Goal: Transaction & Acquisition: Purchase product/service

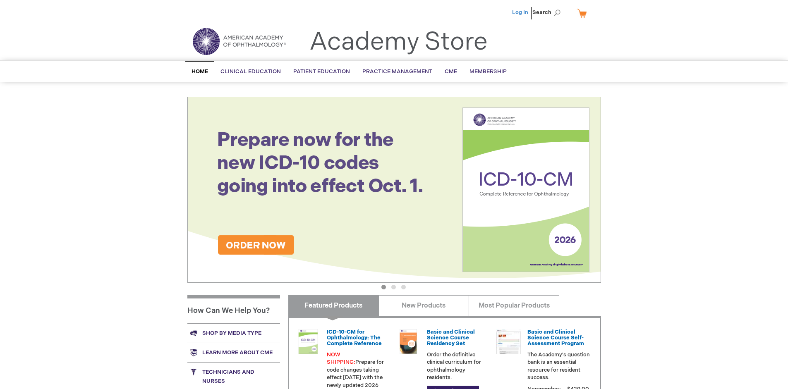
click at [521, 12] on link "Log In" at bounding box center [520, 12] width 16 height 7
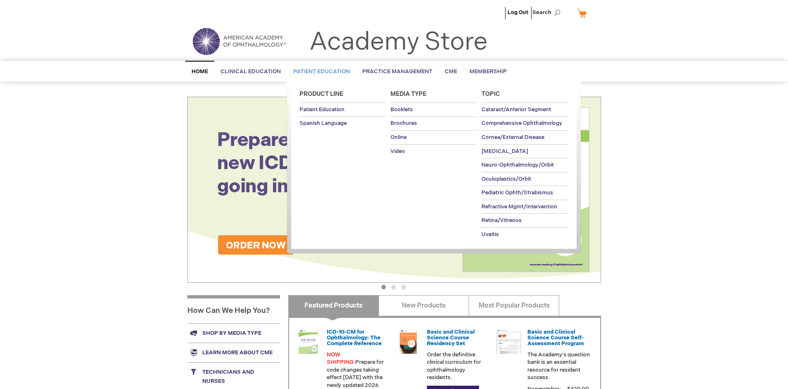
click at [319, 72] on span "Patient Education" at bounding box center [321, 71] width 57 height 7
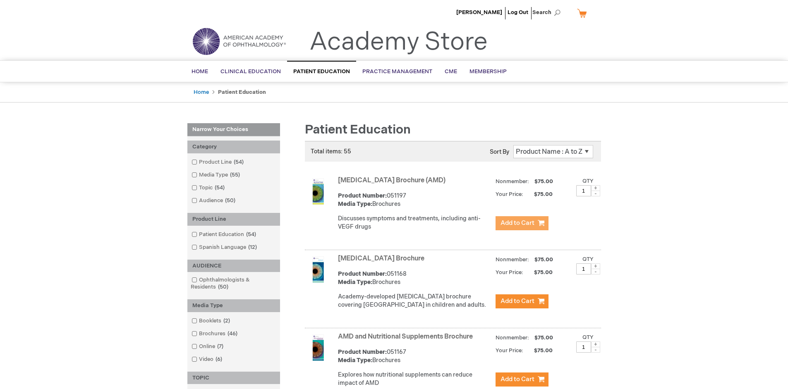
click at [522, 223] on span "Add to Cart" at bounding box center [518, 223] width 34 height 8
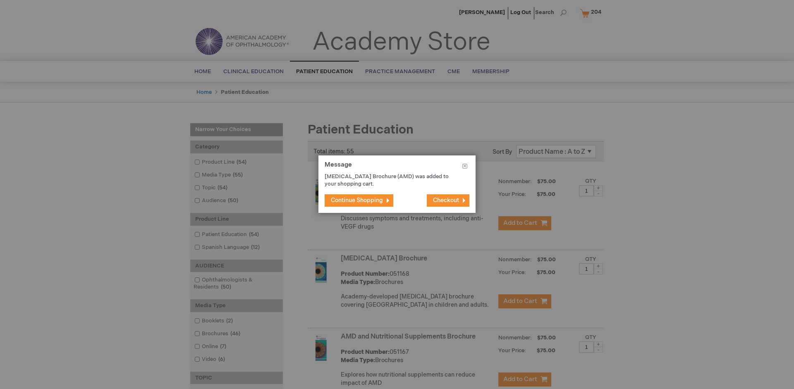
click at [357, 200] on span "Continue Shopping" at bounding box center [357, 200] width 52 height 7
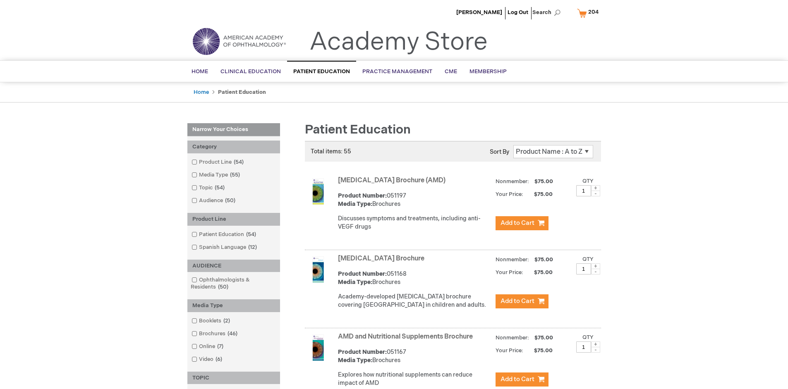
click at [407, 341] on link "AMD and Nutritional Supplements Brochure" at bounding box center [405, 337] width 135 height 8
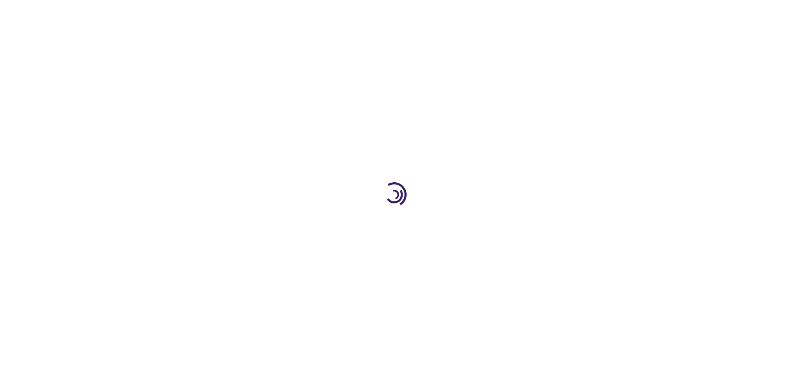
type input "1"
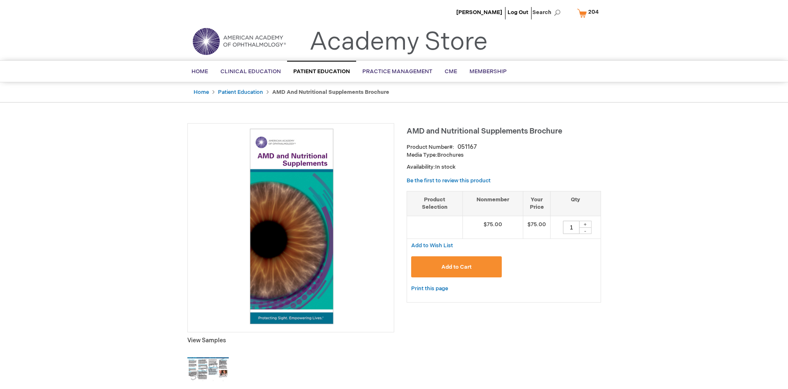
click at [456, 267] on span "Add to Cart" at bounding box center [456, 267] width 30 height 7
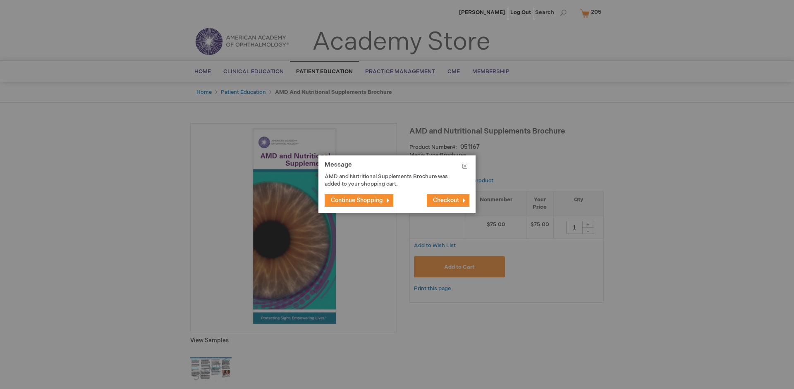
click at [357, 200] on span "Continue Shopping" at bounding box center [357, 200] width 52 height 7
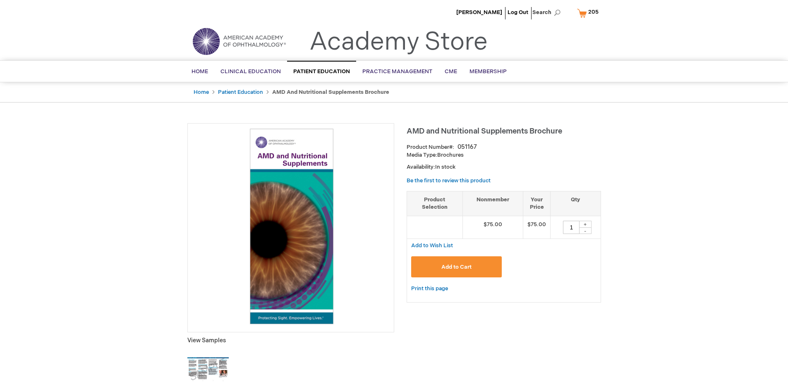
click at [589, 13] on span "205" at bounding box center [593, 12] width 10 height 7
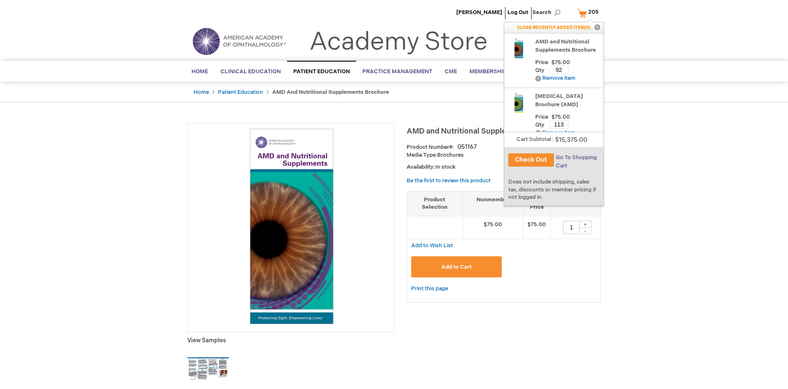
click at [576, 158] on span "Go To Shopping Cart" at bounding box center [576, 161] width 41 height 15
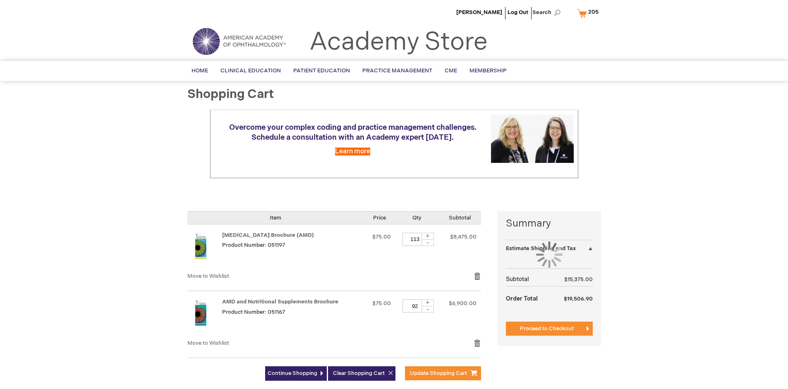
select select "US"
select select "41"
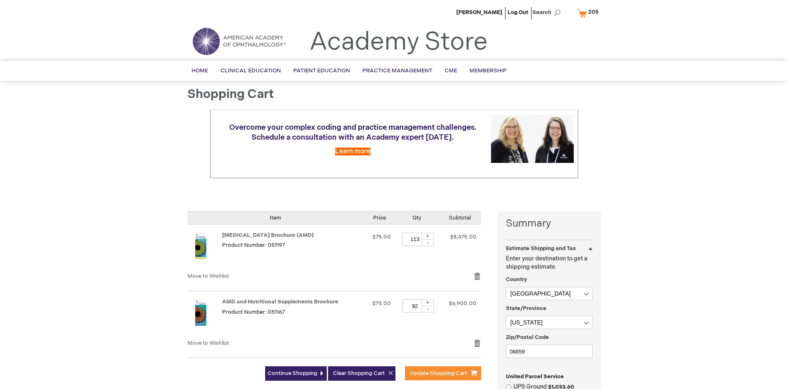
scroll to position [180, 0]
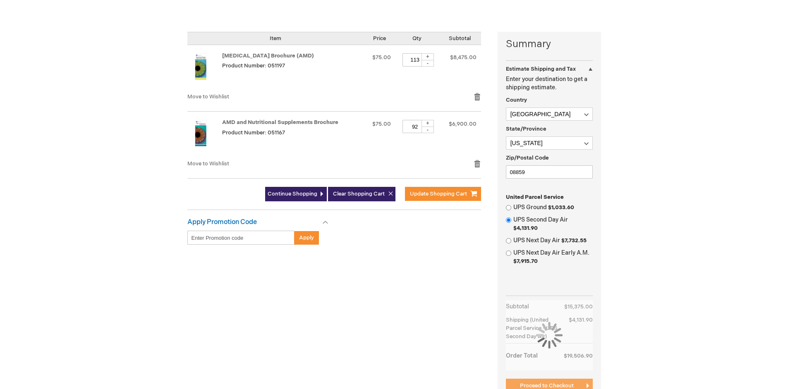
click at [547, 386] on span "Proceed to Checkout" at bounding box center [547, 386] width 54 height 7
